Goal: Task Accomplishment & Management: Complete application form

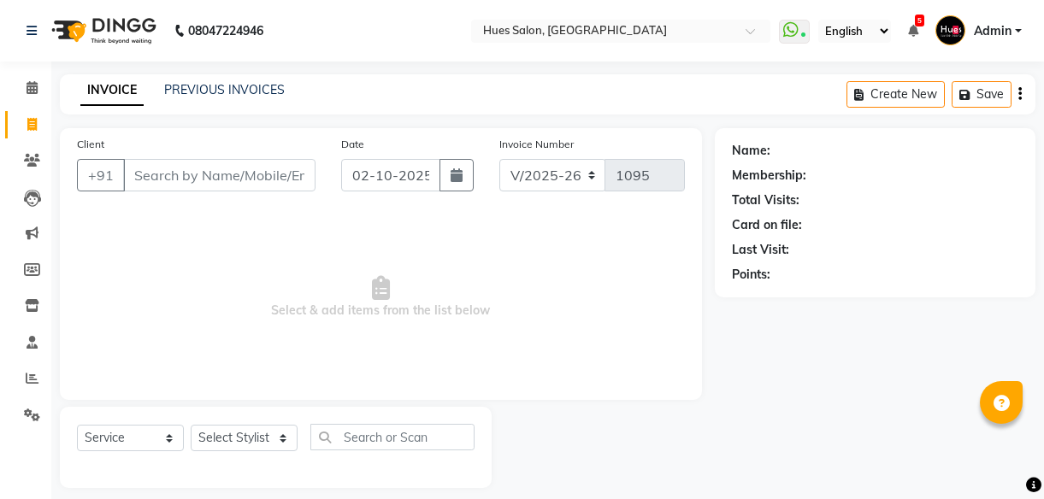
select select "3460"
select select "service"
click at [231, 91] on link "PREVIOUS INVOICES" at bounding box center [224, 89] width 121 height 15
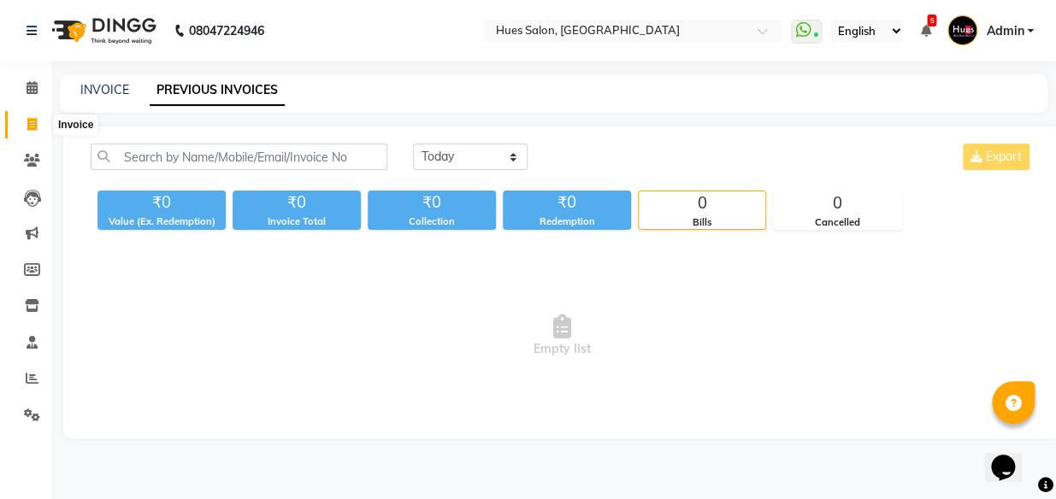
click at [33, 123] on icon at bounding box center [31, 124] width 9 height 13
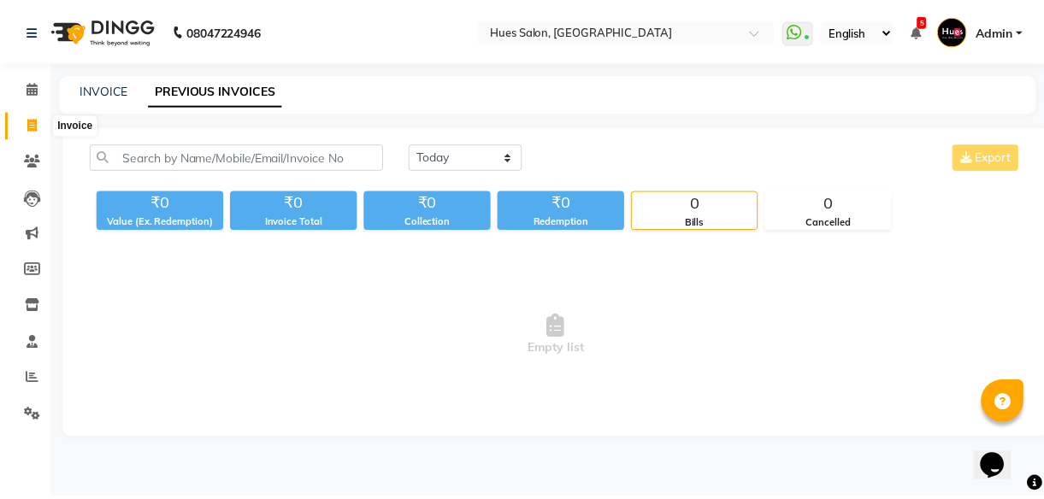
scroll to position [15, 0]
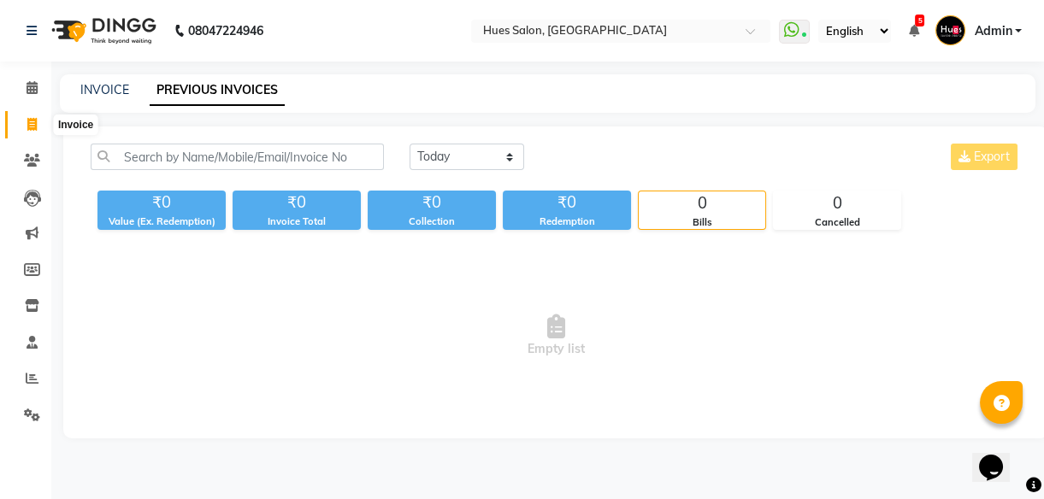
select select "3460"
select select "service"
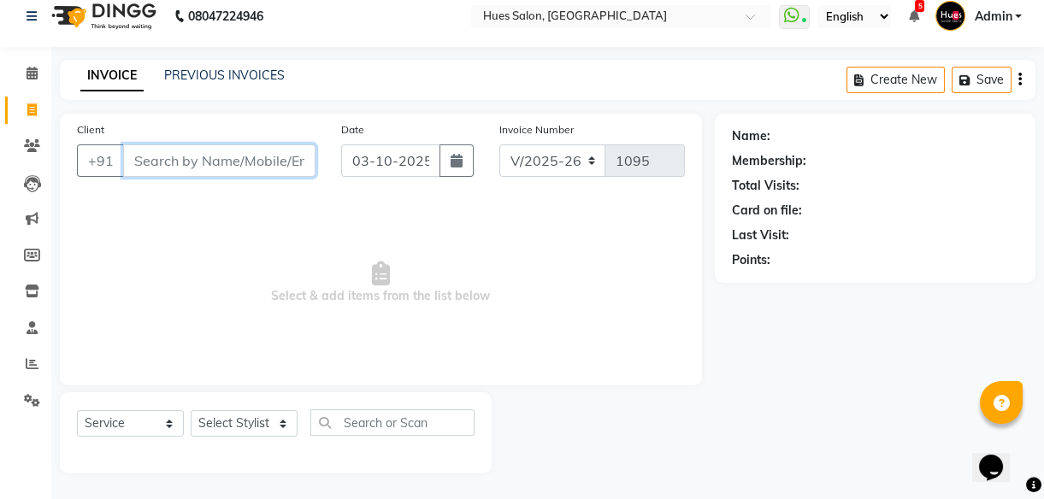
click at [174, 162] on input "Client" at bounding box center [219, 160] width 192 height 32
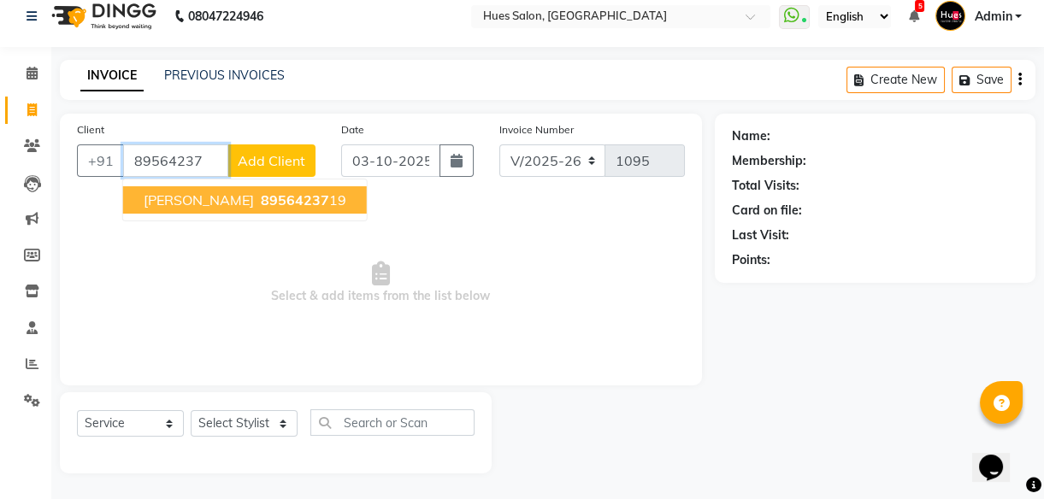
click at [233, 199] on span "[PERSON_NAME]" at bounding box center [199, 200] width 110 height 17
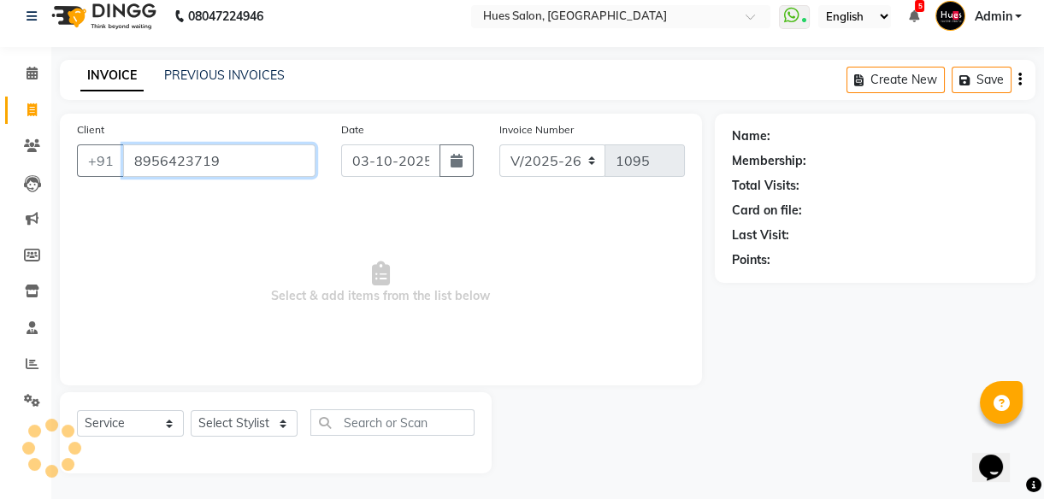
type input "8956423719"
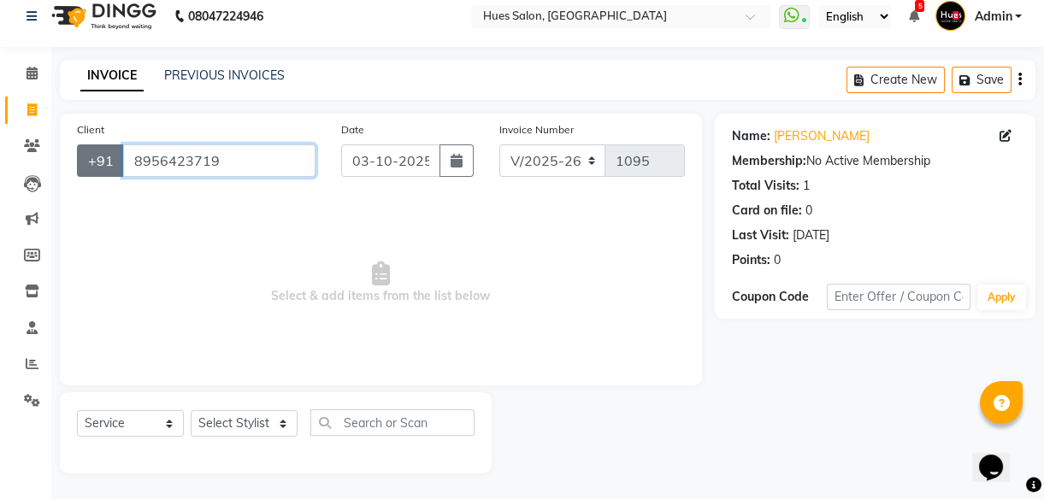
drag, startPoint x: 233, startPoint y: 157, endPoint x: 90, endPoint y: 146, distance: 143.2
click at [90, 146] on div "[PHONE_NUMBER]" at bounding box center [196, 160] width 239 height 32
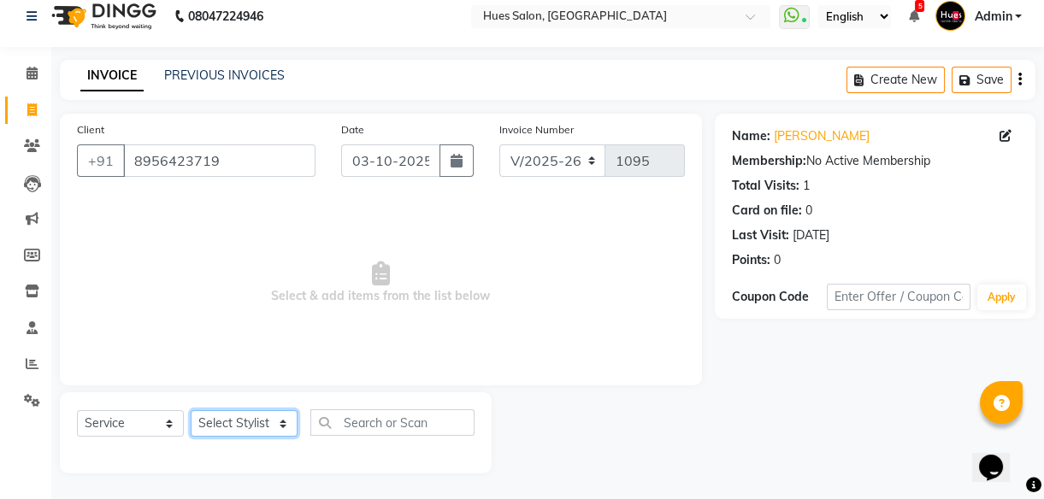
click at [265, 419] on select "Select Stylist [PERSON_NAME] [PERSON_NAME] Office [PERSON_NAME] [PERSON_NAME] […" at bounding box center [244, 423] width 107 height 27
select select "50867"
click at [191, 410] on select "Select Stylist [PERSON_NAME] [PERSON_NAME] Office [PERSON_NAME] [PERSON_NAME] […" at bounding box center [244, 423] width 107 height 27
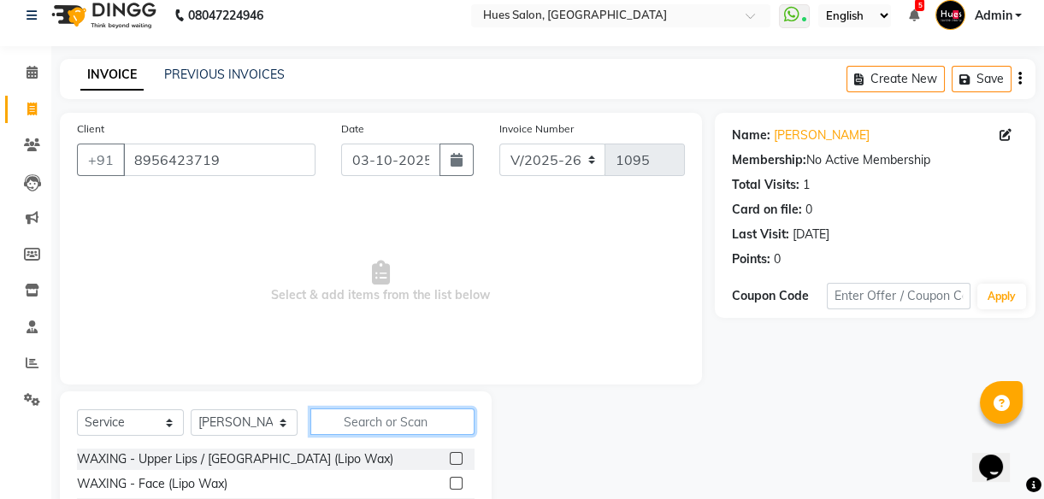
click at [392, 414] on input "text" at bounding box center [392, 422] width 164 height 27
type input "desi"
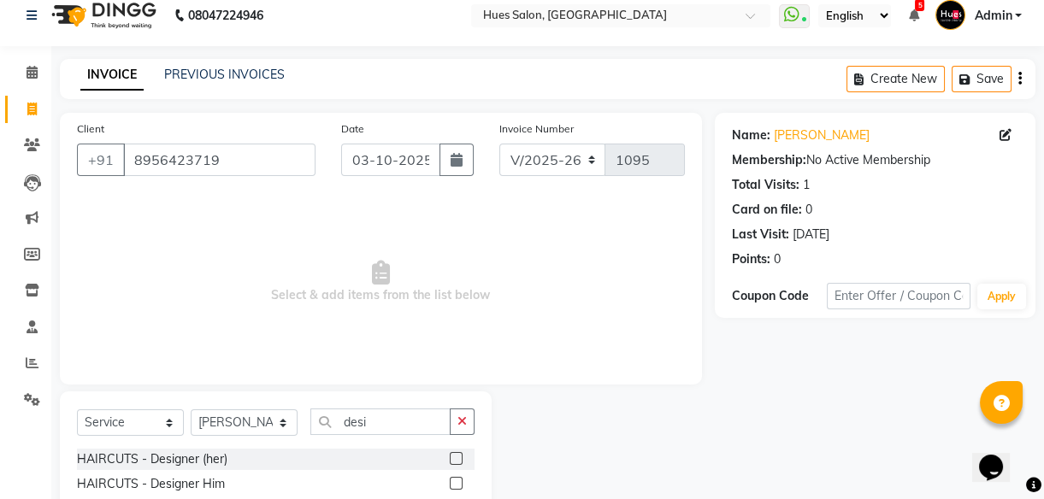
click at [456, 483] on label at bounding box center [456, 483] width 13 height 13
click at [456, 483] on input "checkbox" at bounding box center [455, 484] width 11 height 11
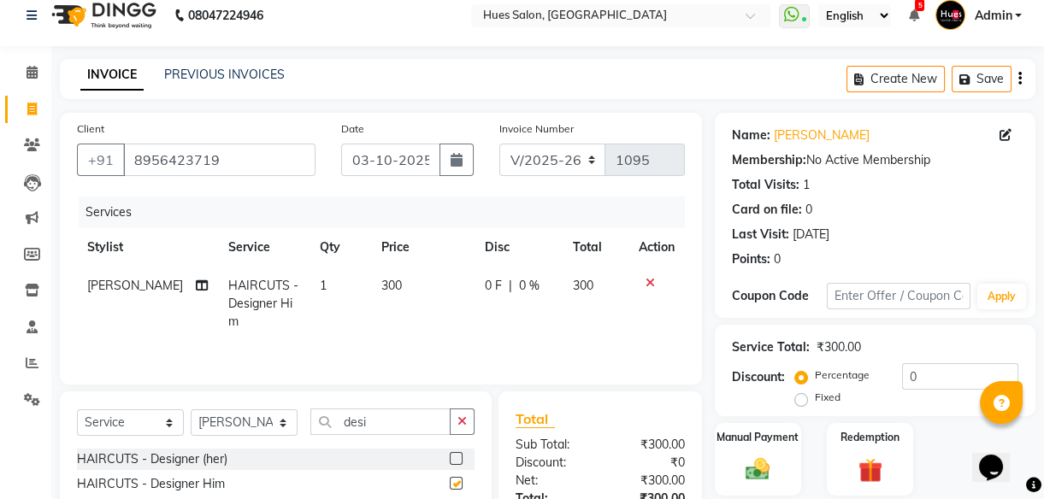
checkbox input "false"
click at [456, 458] on label at bounding box center [456, 458] width 13 height 13
click at [456, 458] on input "checkbox" at bounding box center [455, 459] width 11 height 11
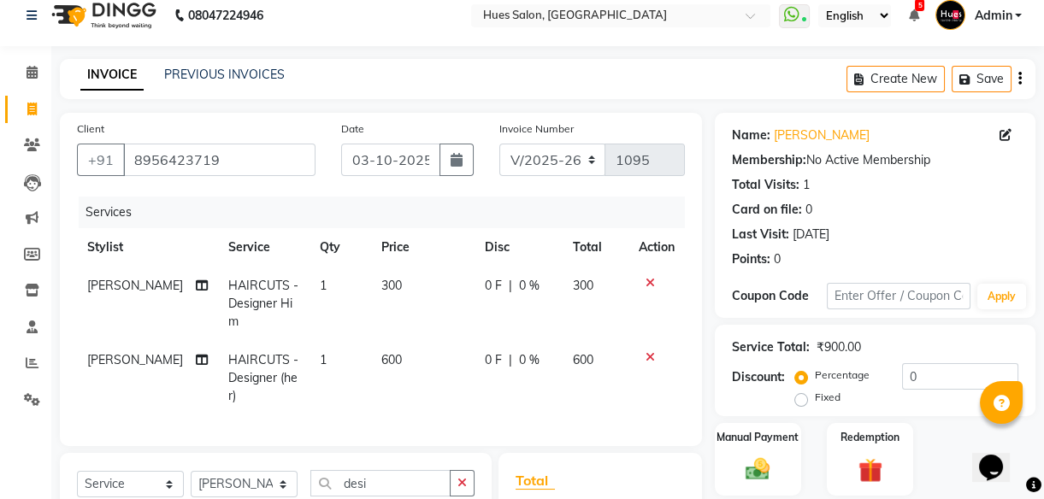
checkbox input "false"
click at [381, 352] on span "600" at bounding box center [391, 359] width 21 height 15
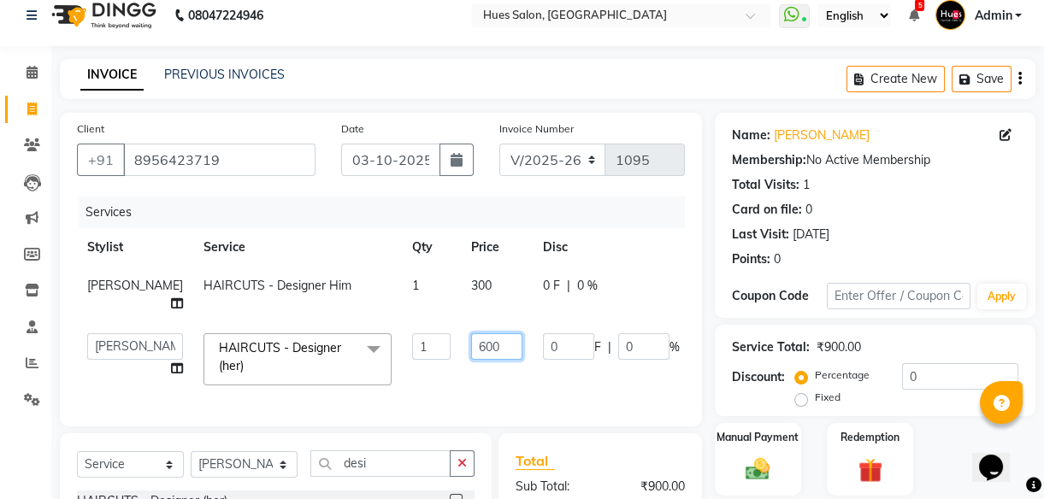
click at [471, 348] on input "600" at bounding box center [496, 346] width 51 height 27
type input "650"
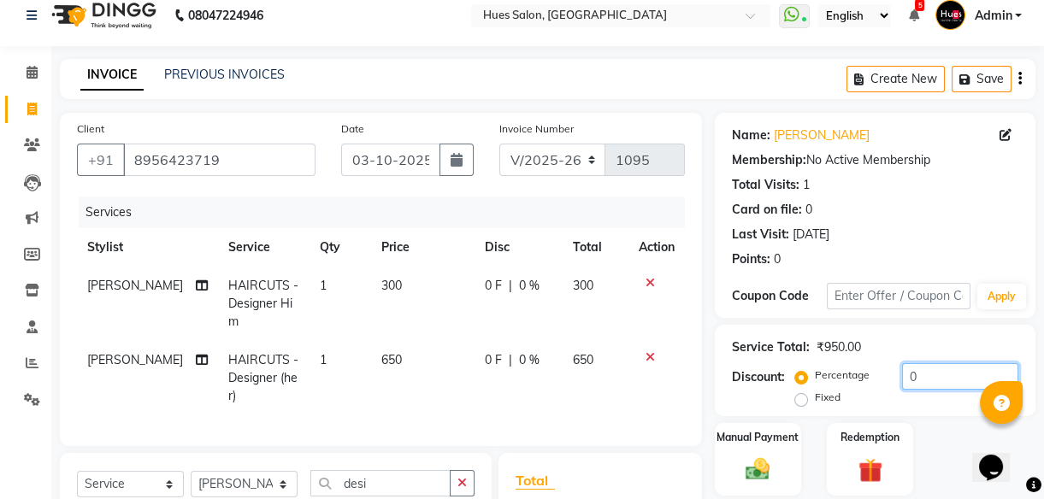
click at [945, 380] on input "0" at bounding box center [960, 376] width 116 height 27
click at [647, 278] on icon at bounding box center [649, 283] width 9 height 12
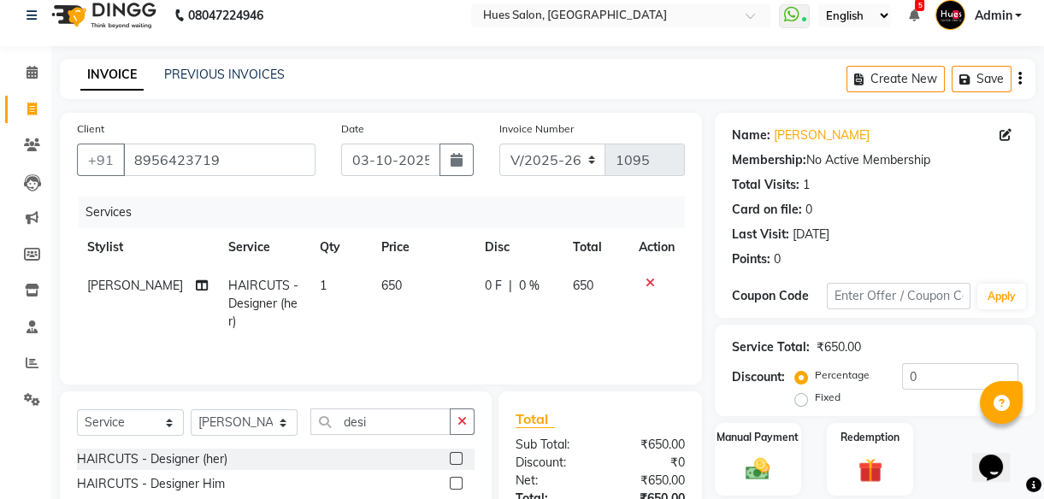
scroll to position [149, 0]
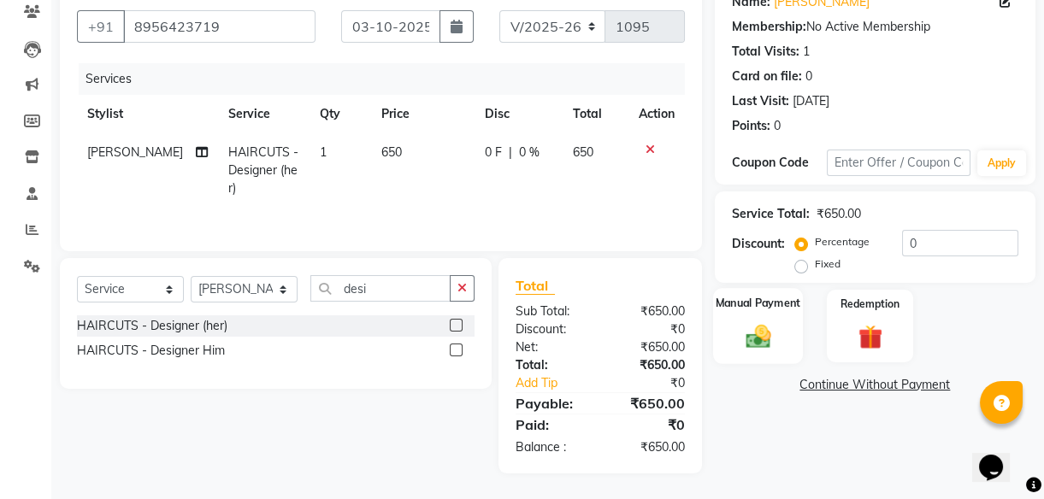
click at [759, 337] on img at bounding box center [757, 335] width 41 height 29
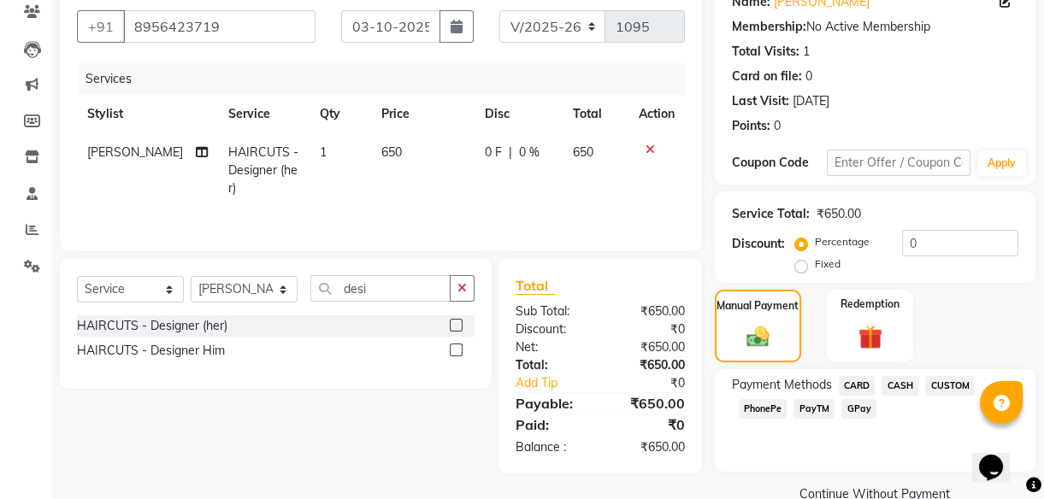
click at [763, 408] on span "PhonePe" at bounding box center [763, 409] width 49 height 20
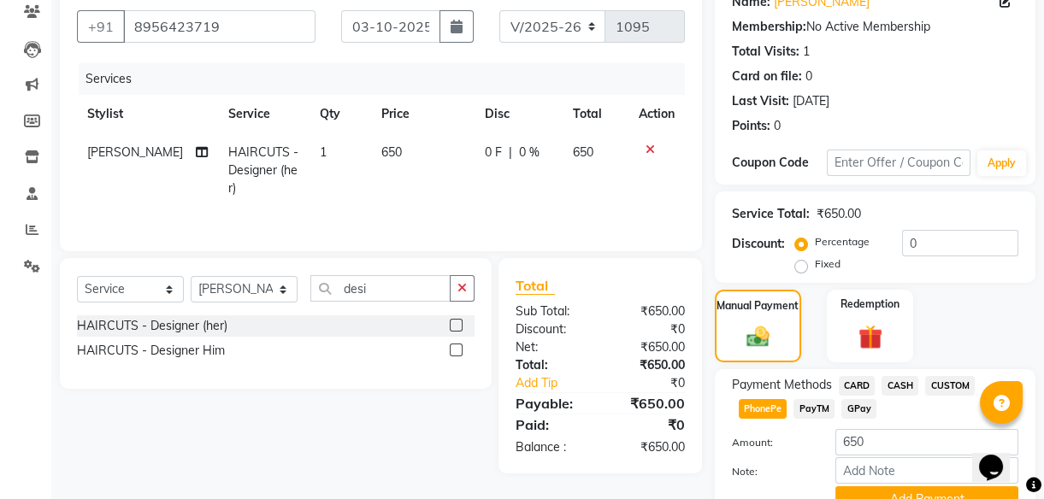
scroll to position [230, 0]
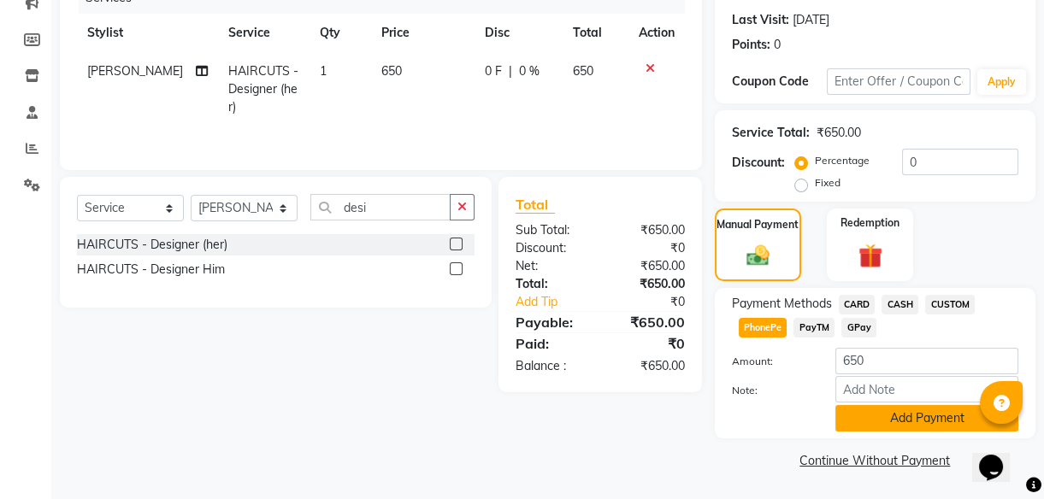
click at [913, 420] on button "Add Payment" at bounding box center [926, 418] width 183 height 27
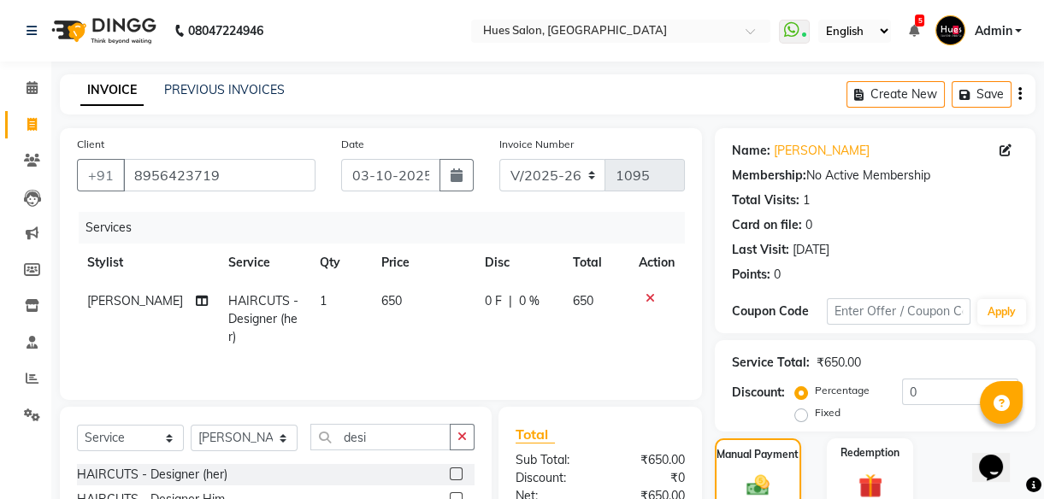
scroll to position [253, 0]
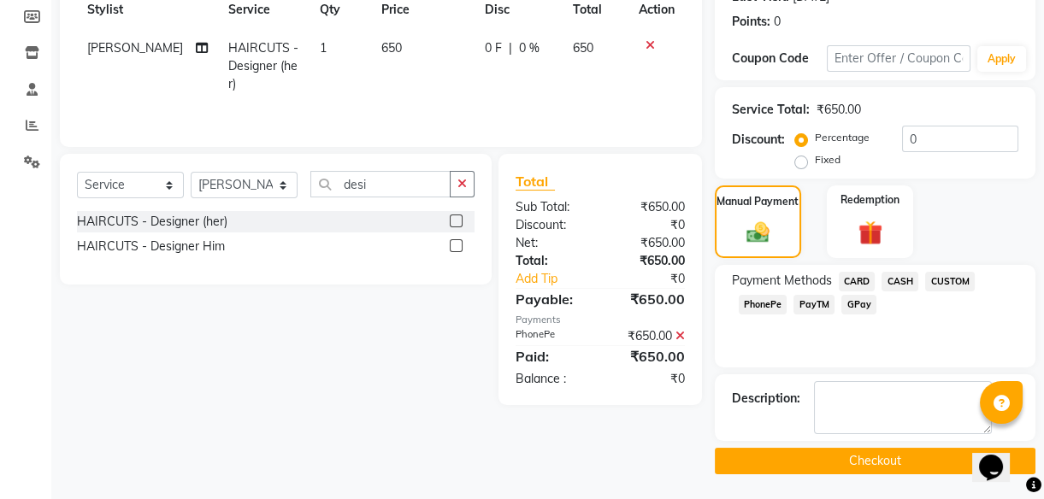
click at [901, 457] on button "Checkout" at bounding box center [875, 461] width 321 height 27
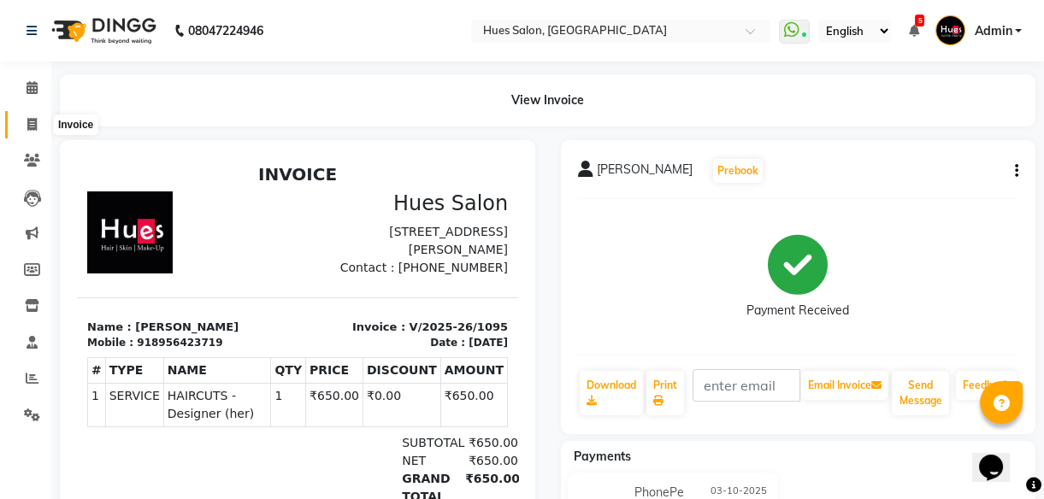
click at [25, 130] on span at bounding box center [32, 125] width 30 height 20
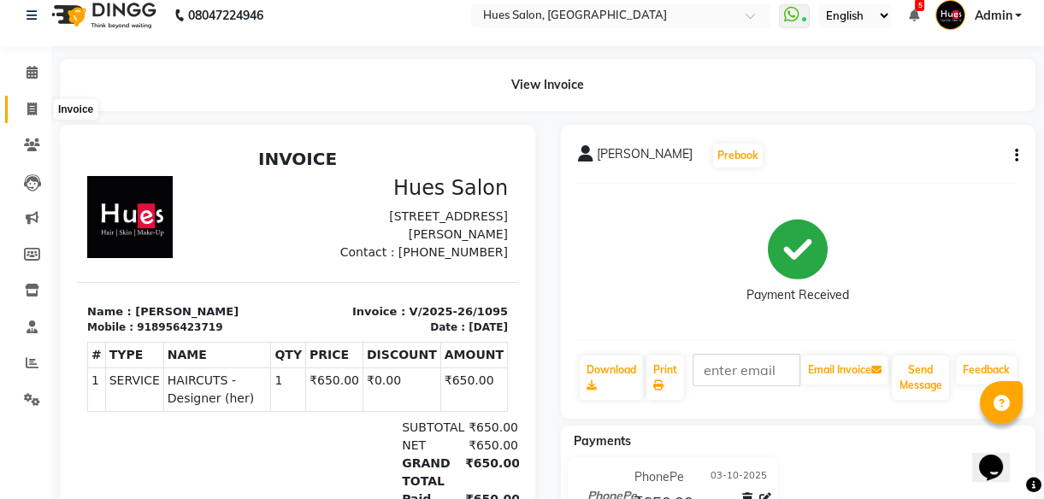
select select "3460"
select select "service"
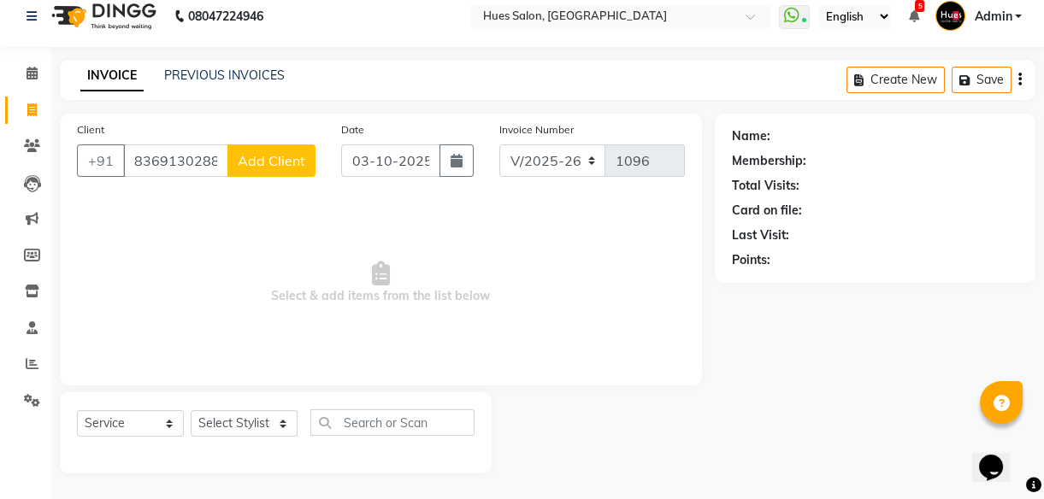
type input "8369130288"
click at [274, 162] on span "Add Client" at bounding box center [272, 160] width 68 height 17
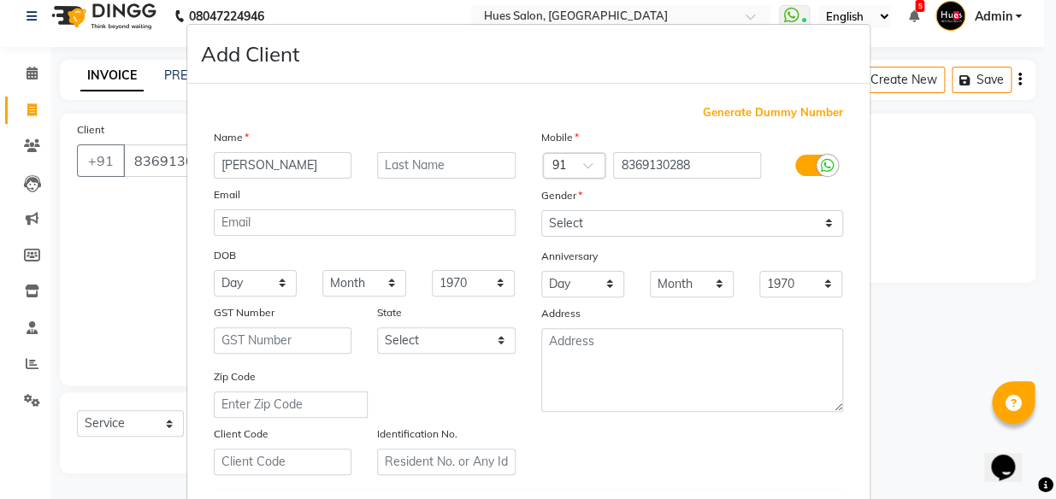
type input "[PERSON_NAME]"
click at [479, 170] on input "text" at bounding box center [446, 165] width 138 height 27
type input "[PERSON_NAME]"
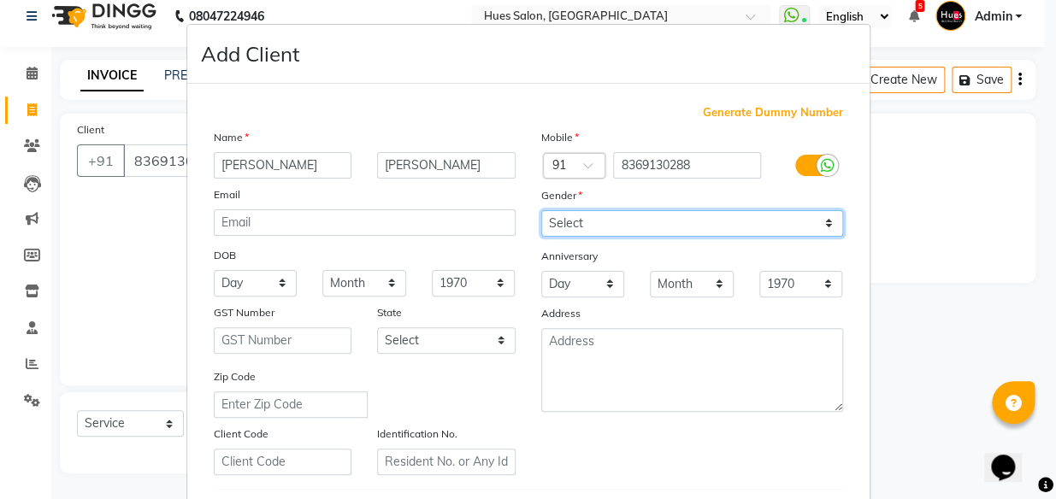
click at [665, 218] on select "Select [DEMOGRAPHIC_DATA] [DEMOGRAPHIC_DATA] Other Prefer Not To Say" at bounding box center [692, 223] width 302 height 27
select select "[DEMOGRAPHIC_DATA]"
click at [541, 210] on select "Select [DEMOGRAPHIC_DATA] [DEMOGRAPHIC_DATA] Other Prefer Not To Say" at bounding box center [692, 223] width 302 height 27
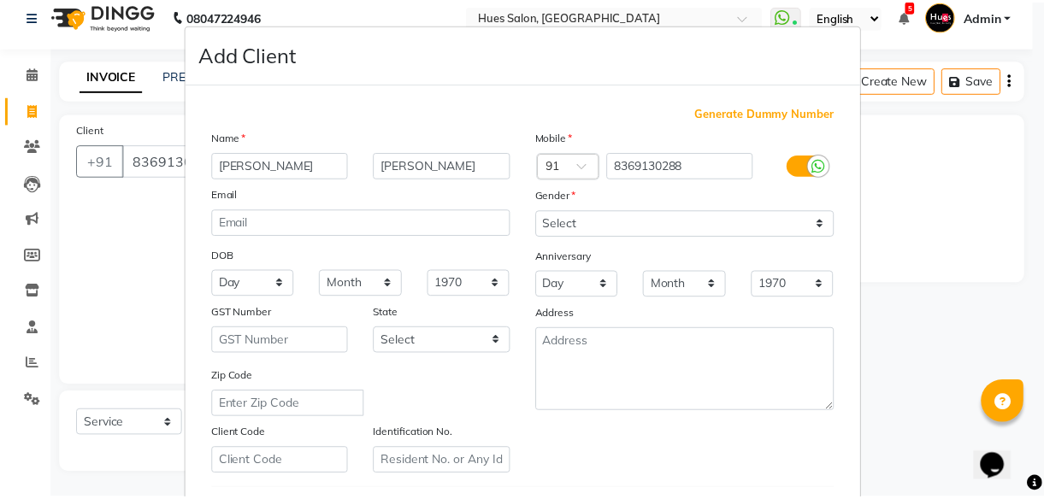
scroll to position [295, 0]
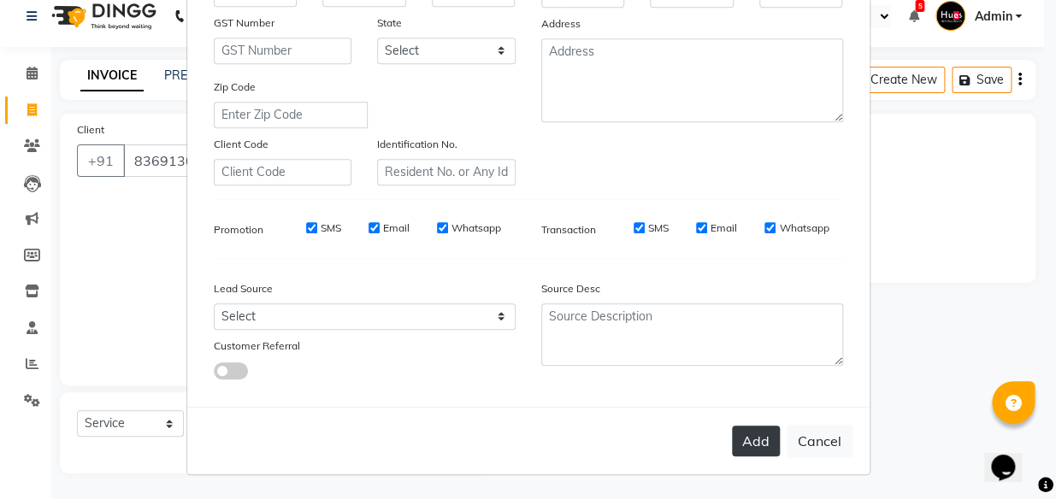
click at [751, 442] on button "Add" at bounding box center [756, 441] width 48 height 31
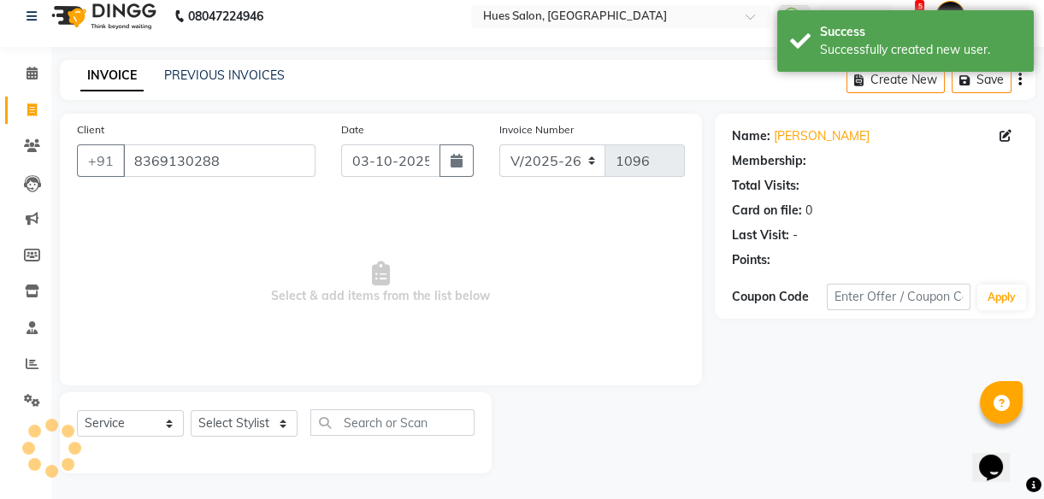
select select "1: Object"
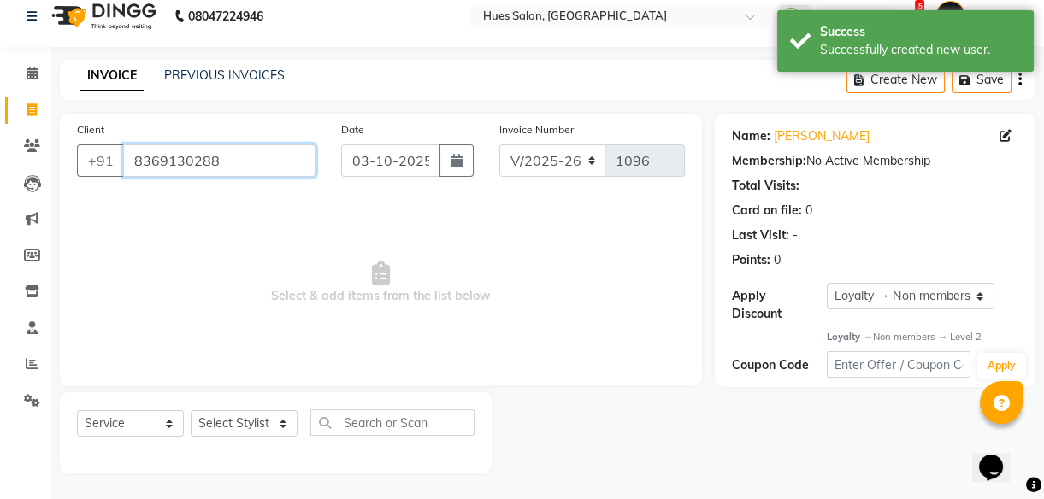
drag, startPoint x: 244, startPoint y: 157, endPoint x: 0, endPoint y: 280, distance: 272.6
click at [0, 280] on html "08047224946 Select Location × Hues Salon, Kalwa WhatsApp Status ✕ Status: Conne…" at bounding box center [522, 234] width 1044 height 499
click at [164, 149] on input "Client" at bounding box center [219, 160] width 192 height 32
